Goal: Find contact information: Find contact information

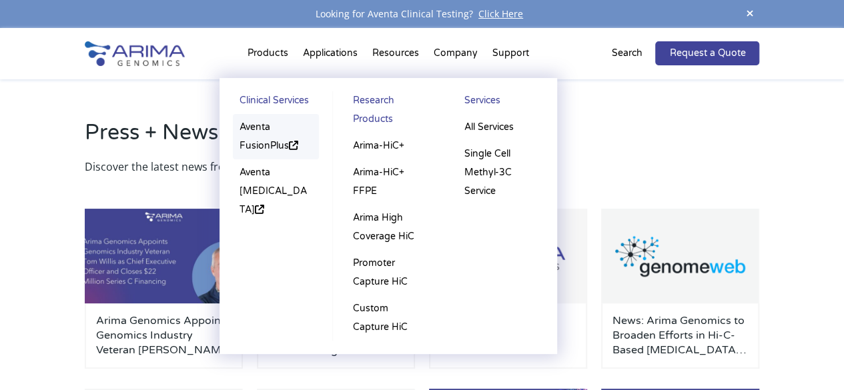
click at [264, 125] on link "Aventa FusionPlus" at bounding box center [276, 136] width 86 height 45
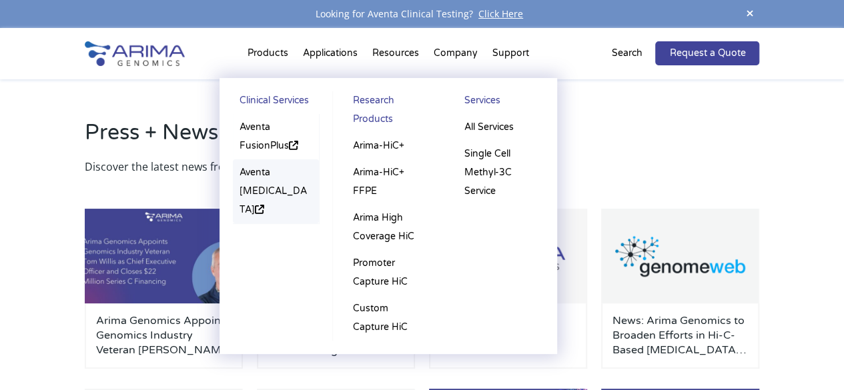
click at [266, 185] on link "Aventa [MEDICAL_DATA]" at bounding box center [276, 191] width 86 height 64
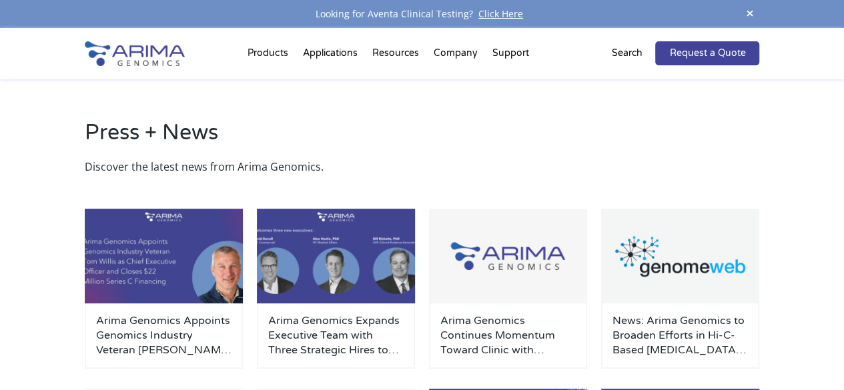
click at [155, 48] on img at bounding box center [135, 53] width 100 height 25
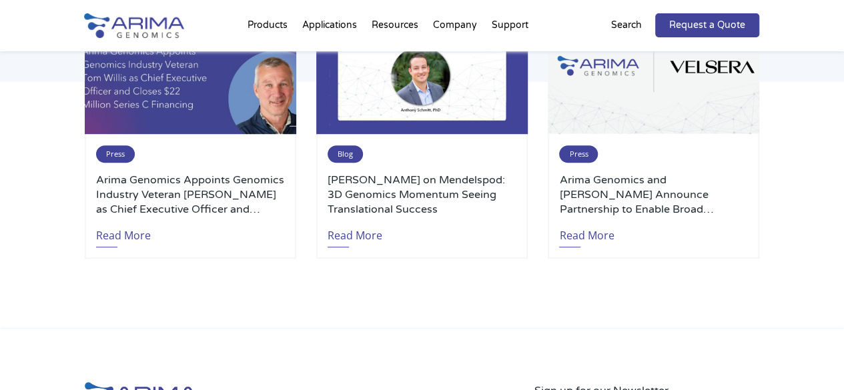
scroll to position [2898, 0]
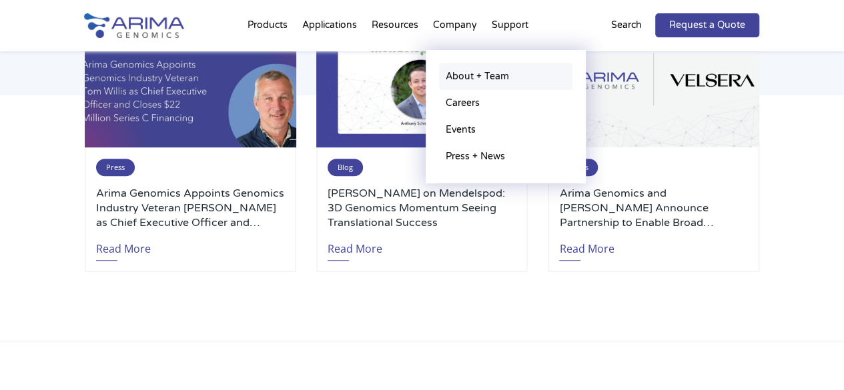
click at [466, 77] on link "About + Team" at bounding box center [505, 76] width 133 height 27
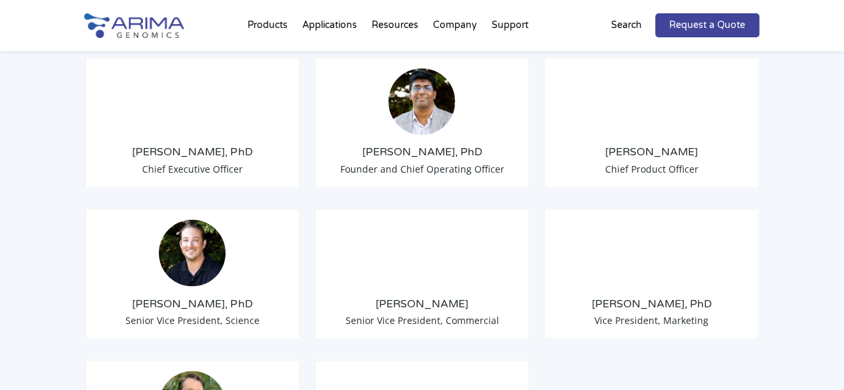
scroll to position [1104, 0]
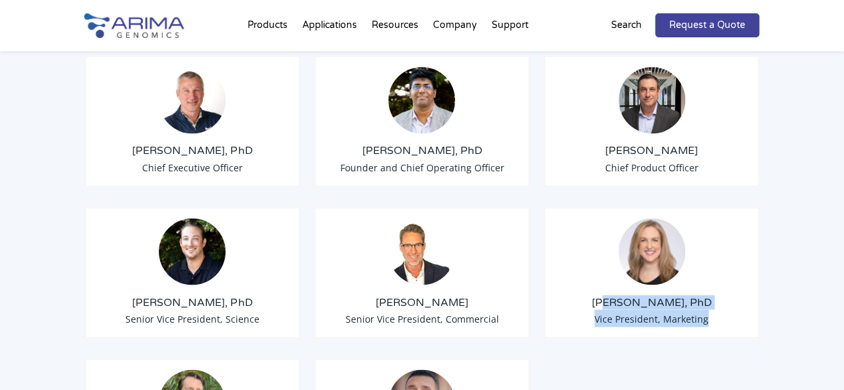
drag, startPoint x: 715, startPoint y: 284, endPoint x: 625, endPoint y: 262, distance: 92.9
click at [625, 262] on div "Erin Davis, PhD Vice President, Marketing" at bounding box center [652, 272] width 216 height 131
drag, startPoint x: 625, startPoint y: 262, endPoint x: 673, endPoint y: 290, distance: 55.6
click at [673, 312] on span "Vice President, Marketing" at bounding box center [651, 318] width 114 height 13
click at [709, 280] on div "Erin Davis, PhD Vice President, Marketing" at bounding box center [652, 272] width 216 height 131
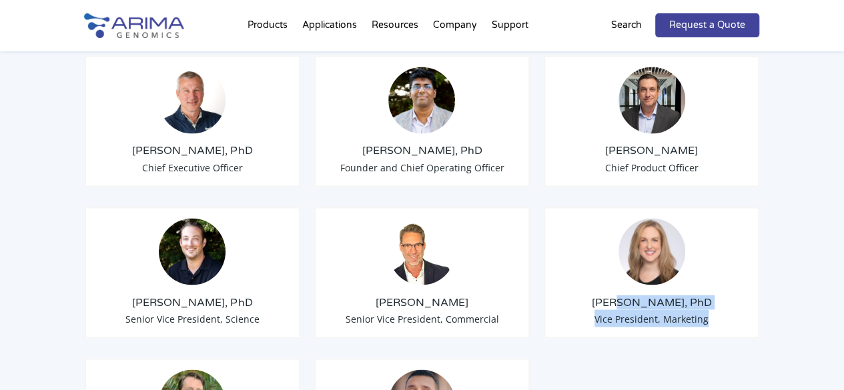
drag, startPoint x: 709, startPoint y: 280, endPoint x: 633, endPoint y: 250, distance: 81.5
click at [633, 250] on div "Erin Davis, PhD Vice President, Marketing" at bounding box center [652, 272] width 216 height 131
drag, startPoint x: 633, startPoint y: 250, endPoint x: 629, endPoint y: 284, distance: 33.5
click at [629, 312] on span "Vice President, Marketing" at bounding box center [651, 318] width 114 height 13
click at [575, 290] on div "Erin Davis, PhD Vice President, Marketing" at bounding box center [652, 272] width 216 height 131
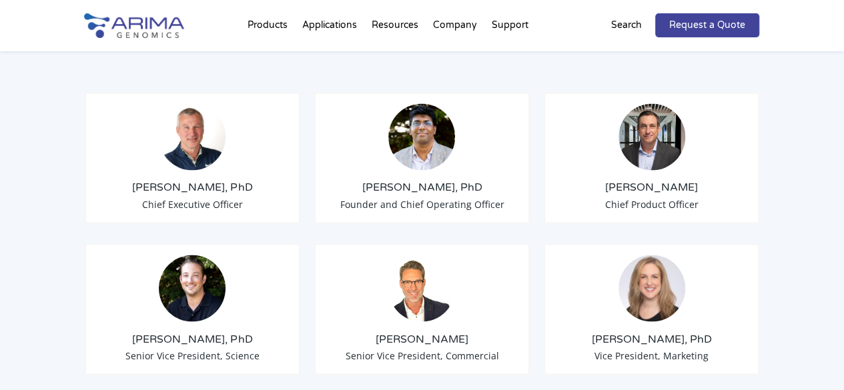
scroll to position [1062, 0]
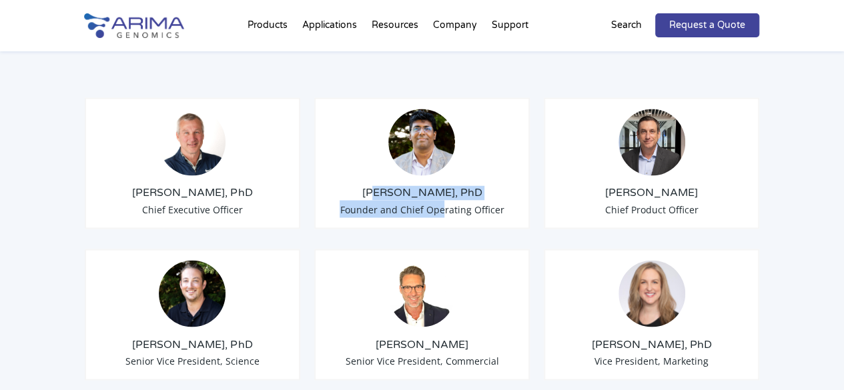
drag, startPoint x: 388, startPoint y: 156, endPoint x: 447, endPoint y: 179, distance: 63.2
click at [447, 179] on div "Sid Selvaraj, PhD Founder and Chief Operating Officer" at bounding box center [422, 162] width 216 height 131
drag, startPoint x: 447, startPoint y: 179, endPoint x: 424, endPoint y: 165, distance: 27.0
click at [424, 165] on div "Sid Selvaraj, PhD Founder and Chief Operating Officer" at bounding box center [422, 162] width 216 height 131
click at [488, 138] on div "Sid Selvaraj, PhD Founder and Chief Operating Officer" at bounding box center [422, 162] width 216 height 131
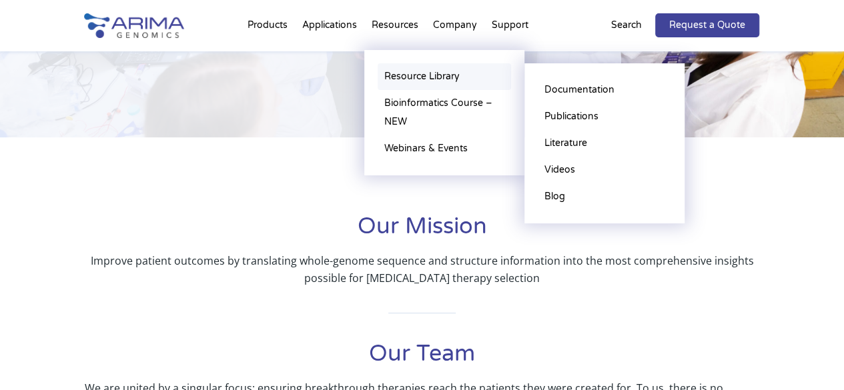
scroll to position [0, 0]
